Goal: Complete application form

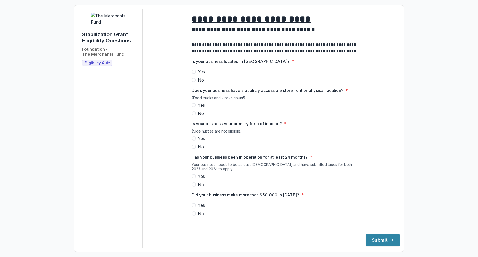
click at [200, 75] on span "Yes" at bounding box center [201, 72] width 7 height 6
click at [198, 108] on span "Yes" at bounding box center [201, 105] width 7 height 6
click at [199, 141] on span "Yes" at bounding box center [201, 138] width 7 height 6
click at [198, 179] on span "Yes" at bounding box center [201, 176] width 7 height 6
click at [202, 208] on span "Yes" at bounding box center [201, 205] width 7 height 6
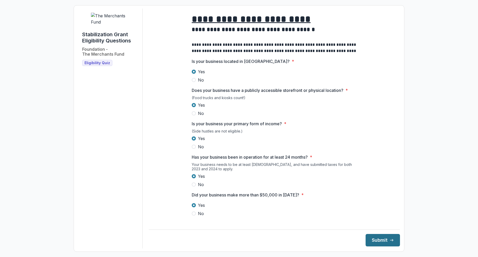
click at [370, 239] on button "Submit" at bounding box center [383, 240] width 34 height 12
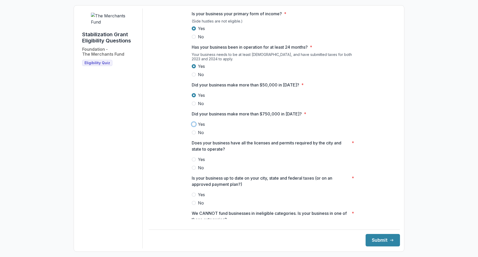
scroll to position [119, 0]
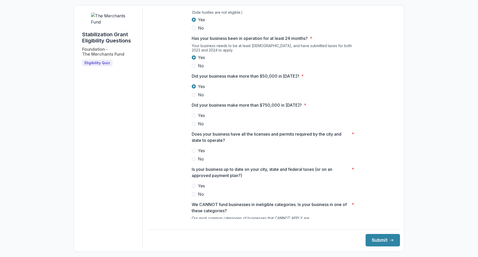
click at [193, 126] on span at bounding box center [194, 124] width 4 height 4
click at [198, 154] on span "Yes" at bounding box center [201, 150] width 7 height 6
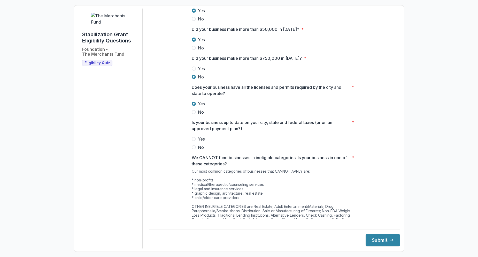
scroll to position [170, 0]
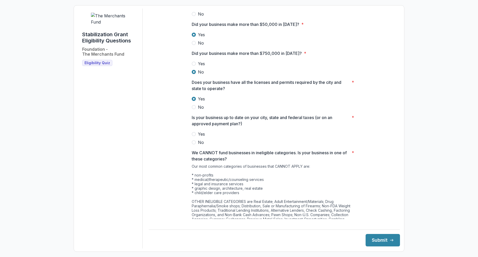
click at [194, 136] on span at bounding box center [194, 134] width 4 height 4
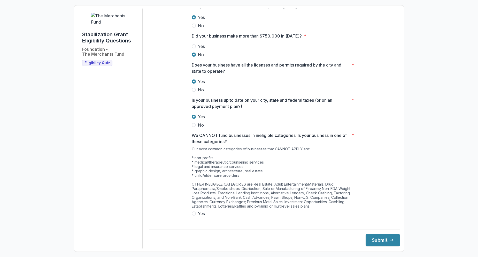
scroll to position [202, 0]
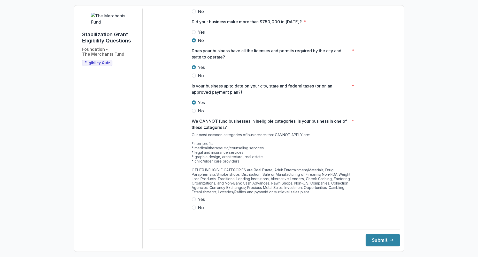
click at [194, 201] on span at bounding box center [194, 199] width 4 height 4
click at [383, 242] on button "Submit" at bounding box center [383, 240] width 34 height 12
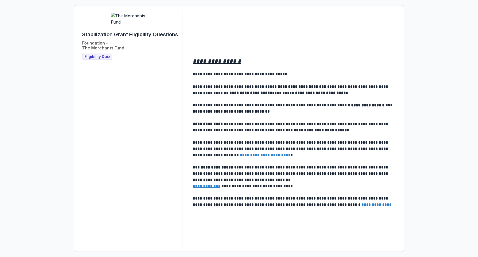
click at [100, 59] on span "Eligibility Quiz" at bounding box center [98, 57] width 26 height 4
